Goal: Navigation & Orientation: Find specific page/section

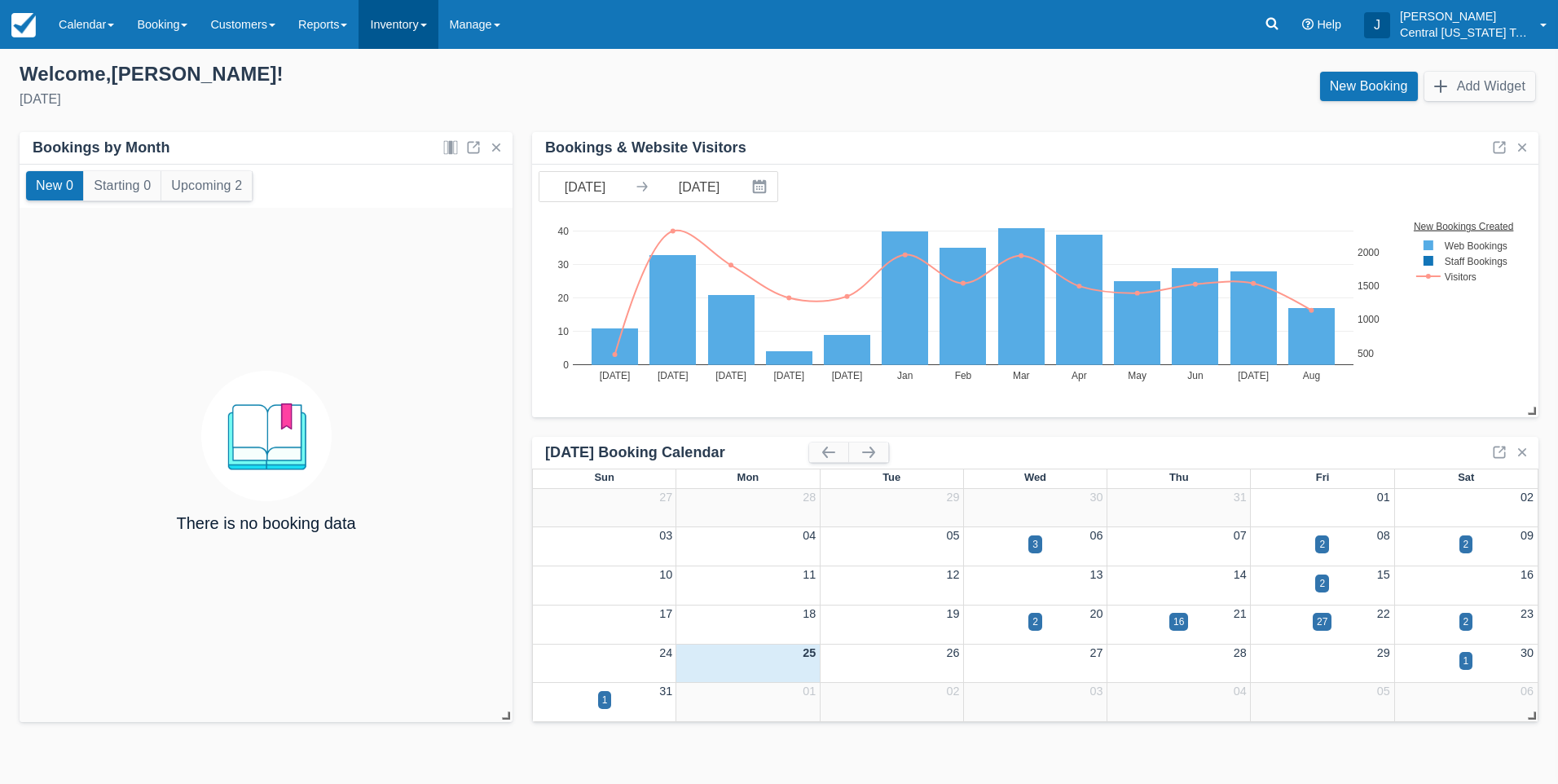
click at [417, 31] on link "Inventory" at bounding box center [397, 24] width 79 height 49
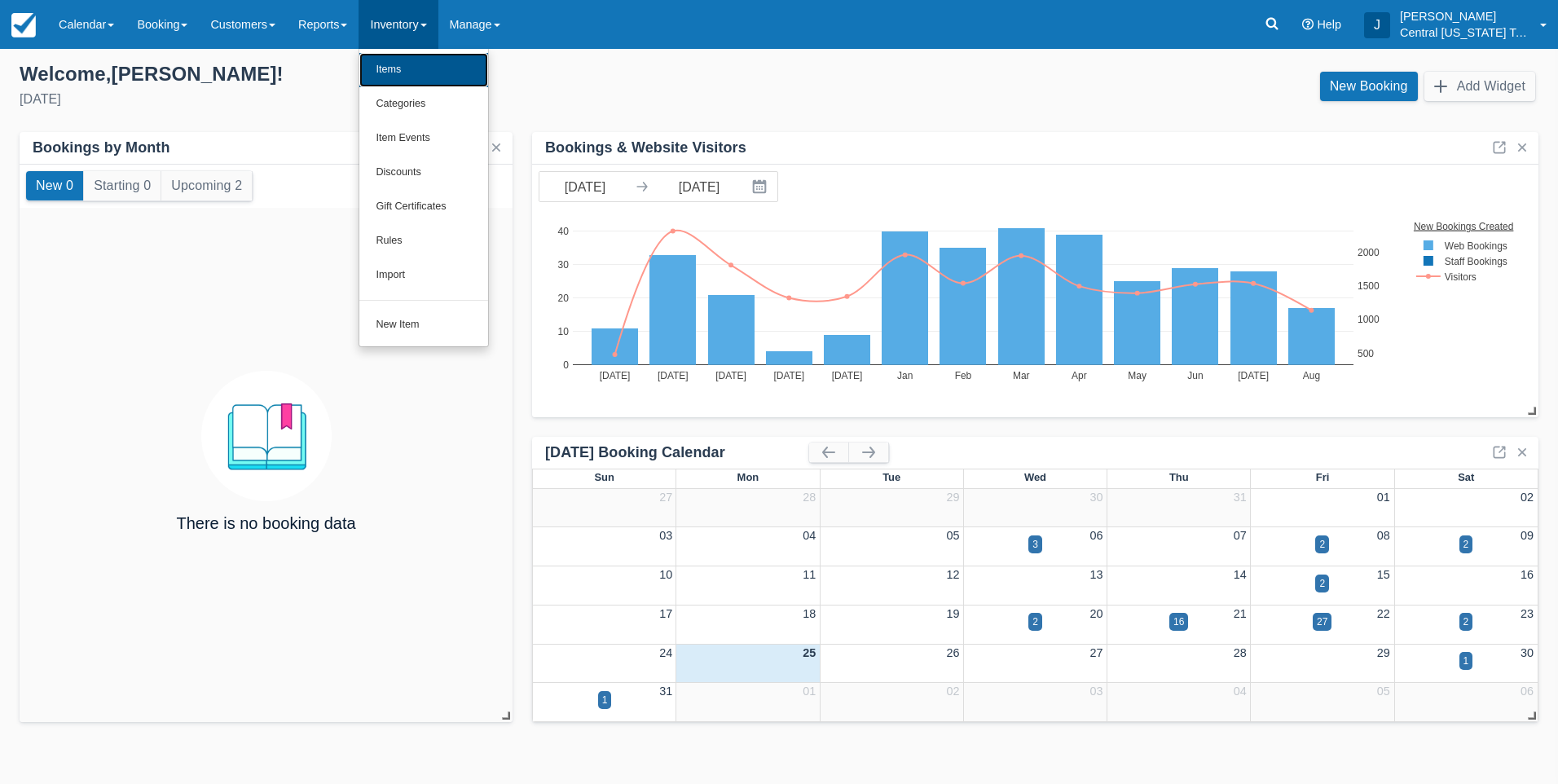
click at [415, 69] on link "Items" at bounding box center [424, 70] width 129 height 34
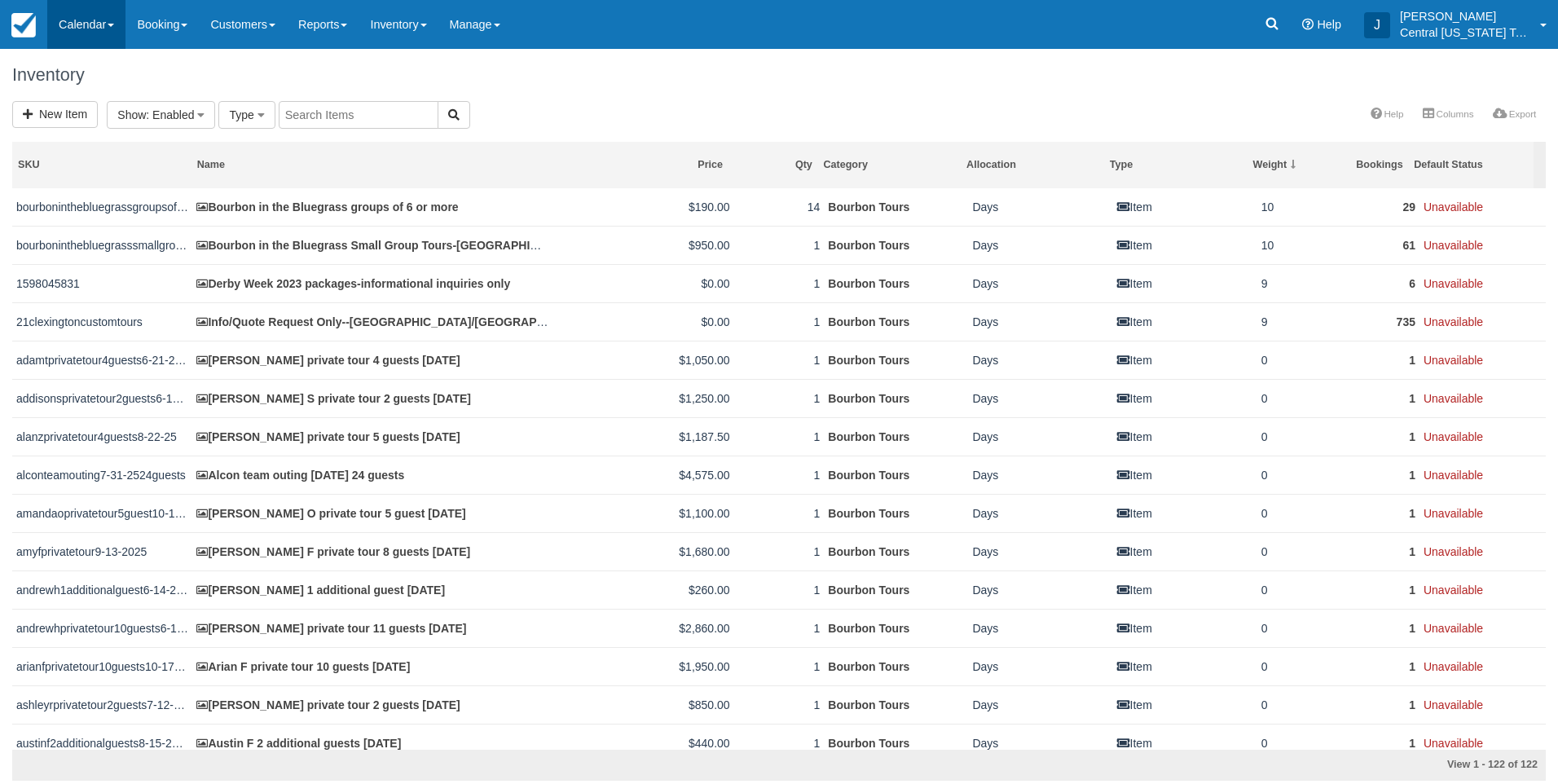
click at [80, 13] on link "Calendar" at bounding box center [87, 24] width 78 height 49
drag, startPoint x: 1184, startPoint y: 100, endPoint x: 1210, endPoint y: 152, distance: 58.1
click at [1185, 100] on div "Inventory" at bounding box center [779, 75] width 1558 height 52
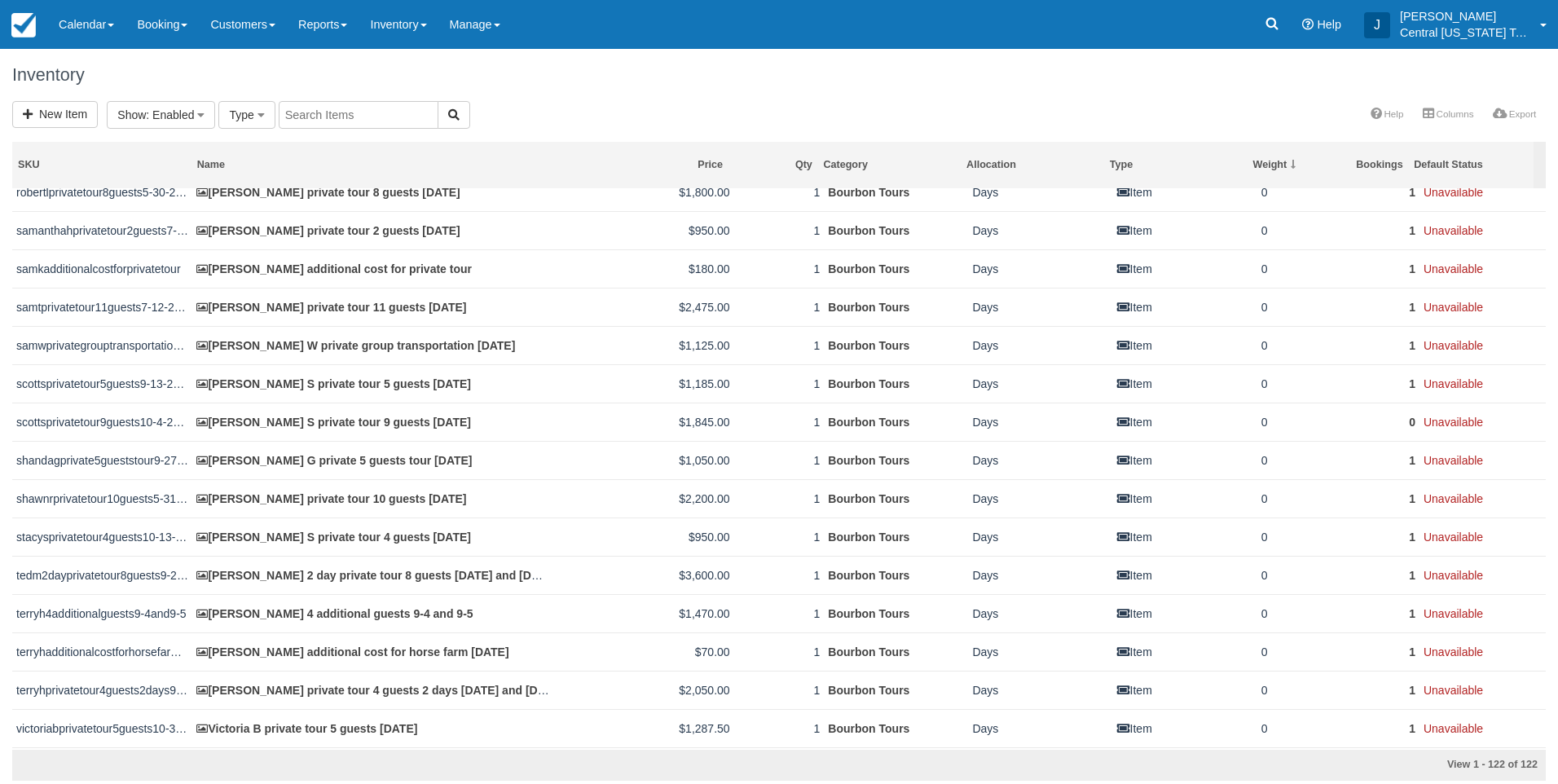
scroll to position [4110, 0]
